Goal: Browse casually

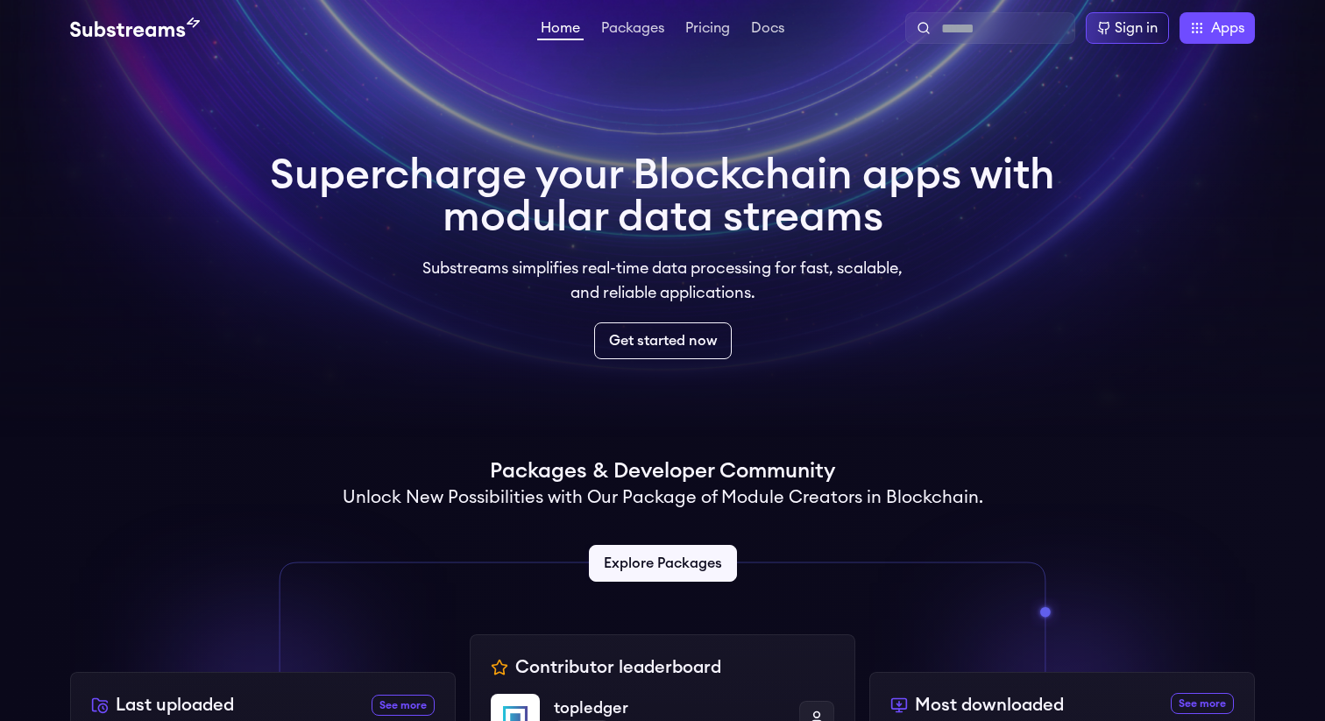
click at [848, 215] on h1 "Supercharge your Blockchain apps with modular data streams" at bounding box center [662, 196] width 785 height 84
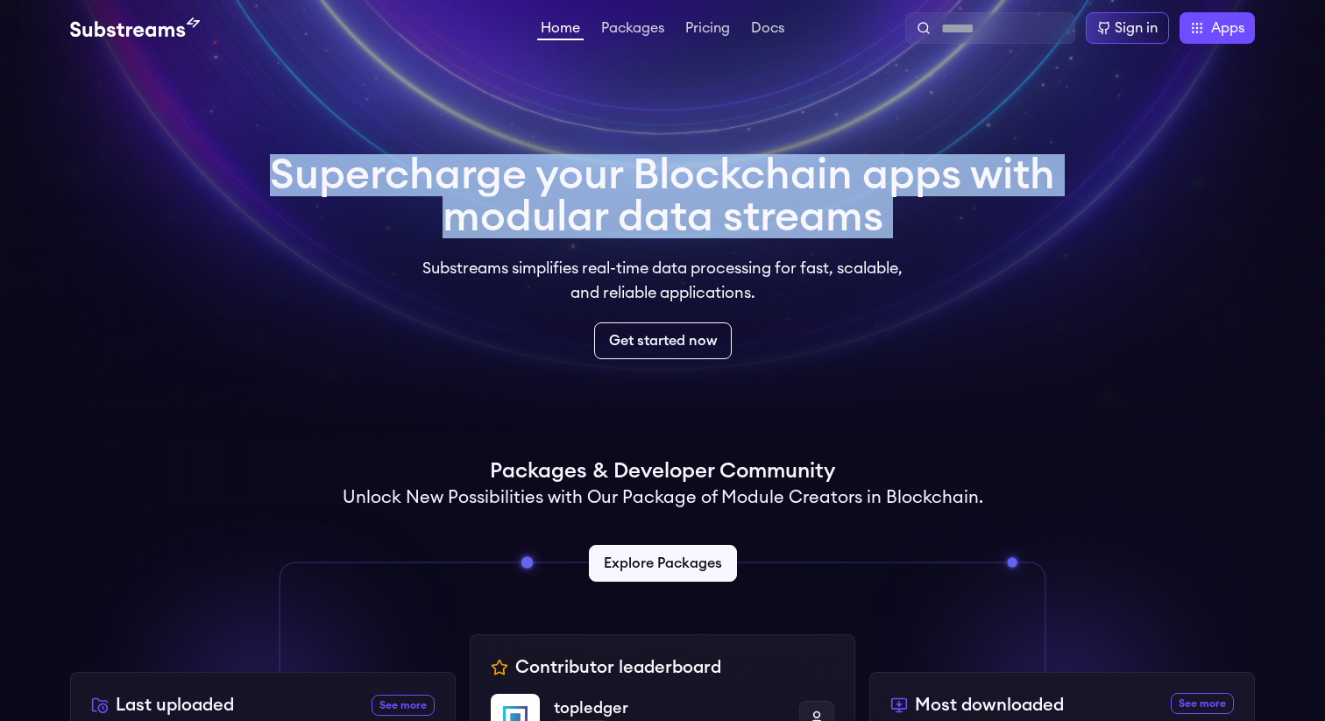
click at [848, 215] on h1 "Supercharge your Blockchain apps with modular data streams" at bounding box center [662, 196] width 785 height 84
click at [848, 217] on h1 "Supercharge your Blockchain apps with modular data streams" at bounding box center [662, 196] width 785 height 84
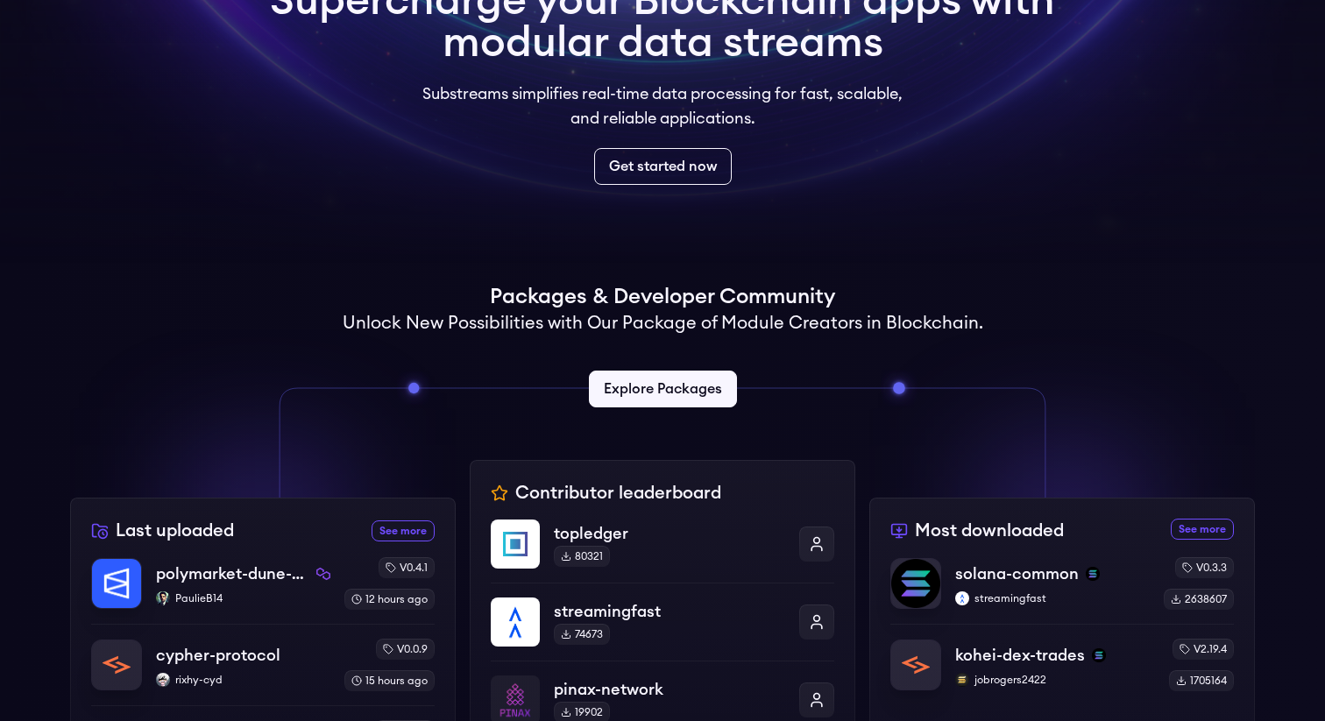
scroll to position [204, 0]
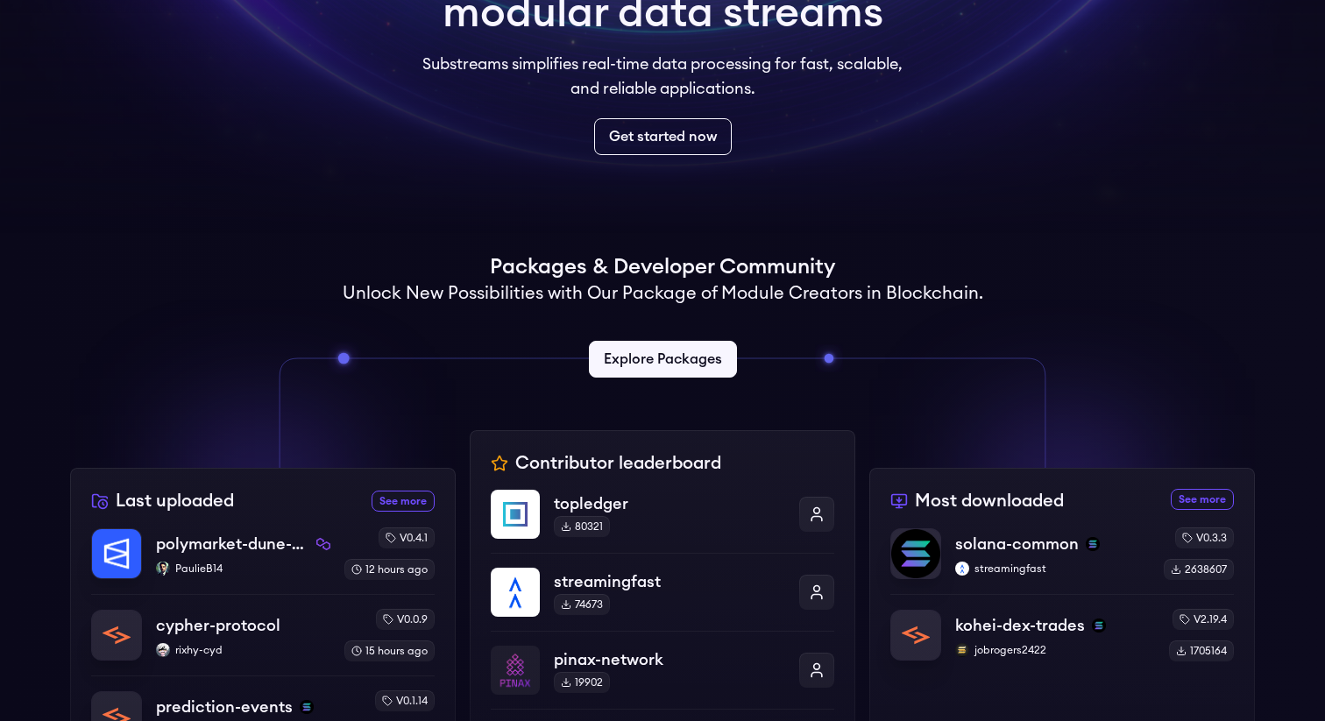
click at [677, 267] on h1 "Packages & Developer Community" at bounding box center [662, 267] width 345 height 28
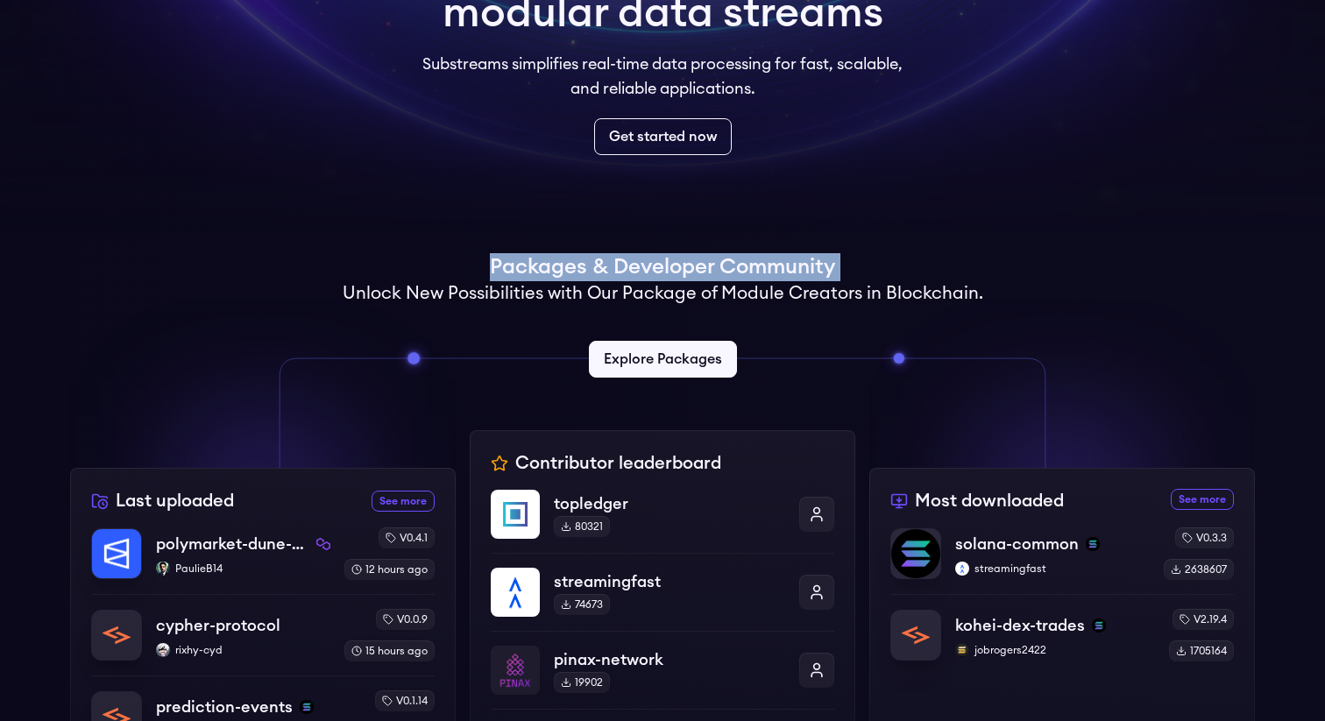
click at [677, 267] on h1 "Packages & Developer Community" at bounding box center [662, 267] width 345 height 28
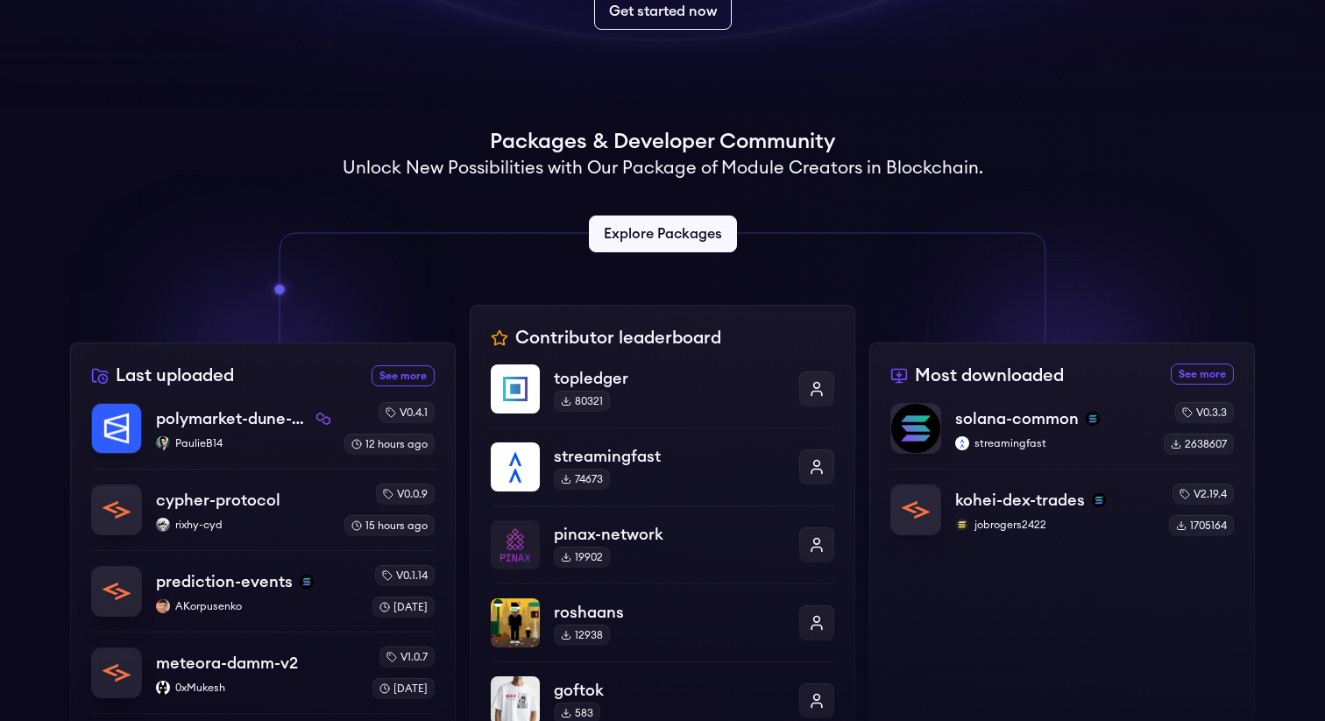
scroll to position [575, 0]
